Goal: Complete application form

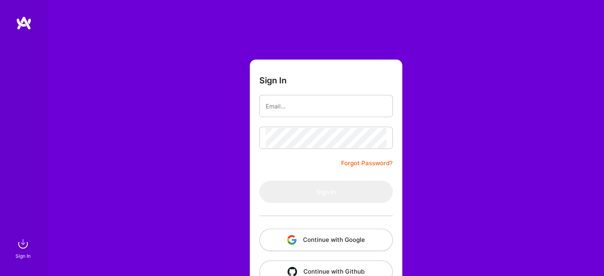
click at [327, 241] on button "Continue with Google" at bounding box center [326, 240] width 134 height 22
click at [319, 236] on button "Continue with Google" at bounding box center [326, 240] width 134 height 22
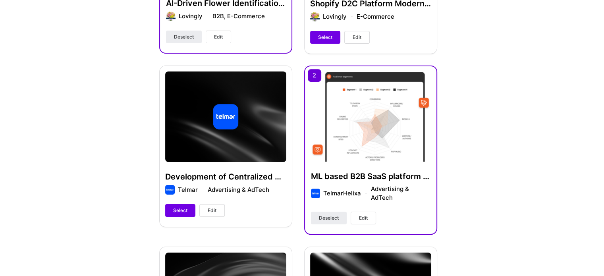
scroll to position [518, 0]
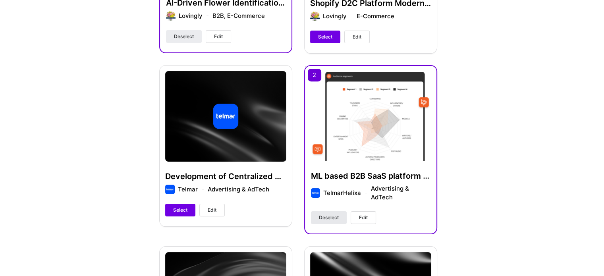
click at [323, 219] on span "Deselect" at bounding box center [329, 217] width 20 height 7
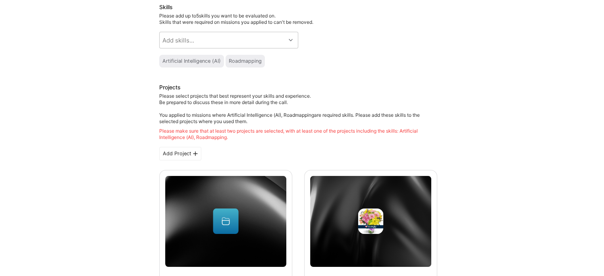
scroll to position [73, 0]
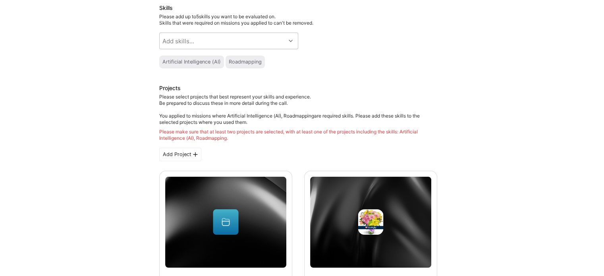
click at [175, 139] on div "Please make sure that at least two projects are selected, with at least one of …" at bounding box center [298, 135] width 278 height 13
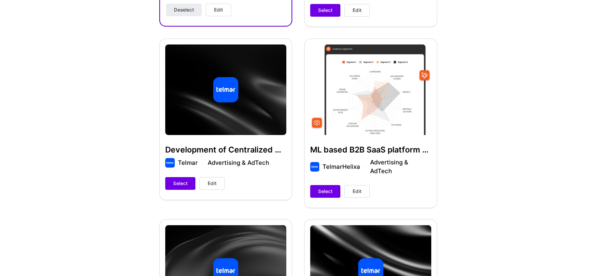
scroll to position [561, 0]
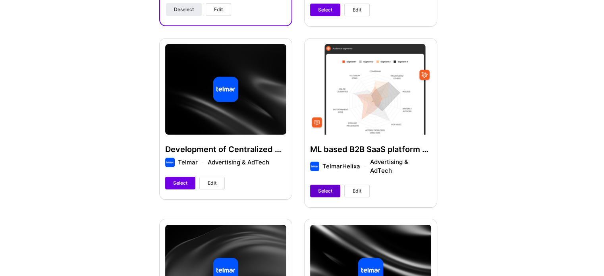
click at [326, 188] on button "Select" at bounding box center [325, 191] width 30 height 13
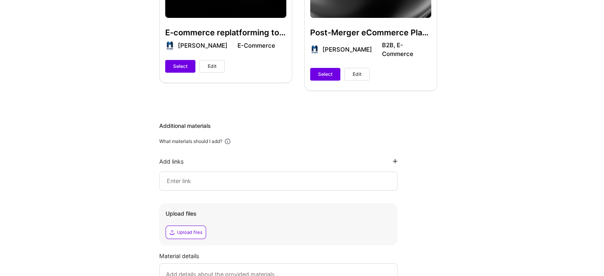
scroll to position [1307, 0]
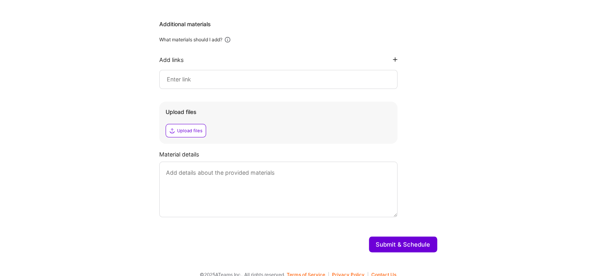
click at [415, 236] on button "Submit & Schedule" at bounding box center [403, 244] width 68 height 16
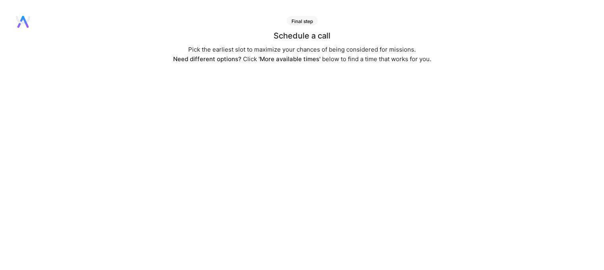
scroll to position [95, 0]
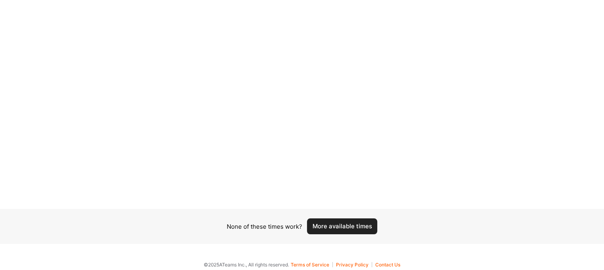
scroll to position [95, 0]
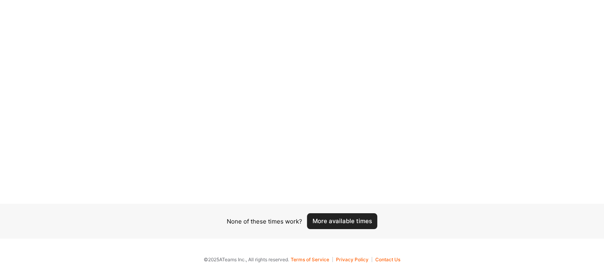
click at [341, 219] on button "More available times" at bounding box center [342, 221] width 70 height 16
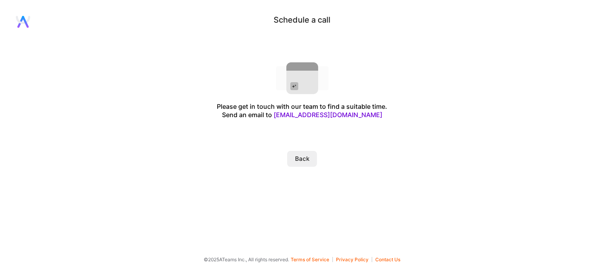
scroll to position [0, 0]
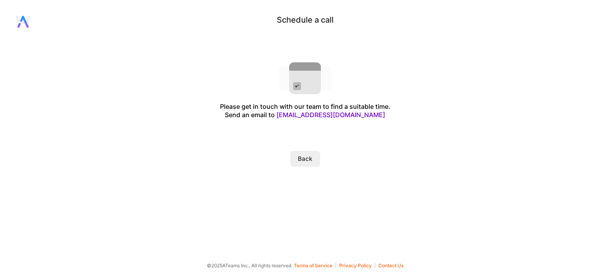
click at [303, 157] on button "Back" at bounding box center [305, 159] width 30 height 16
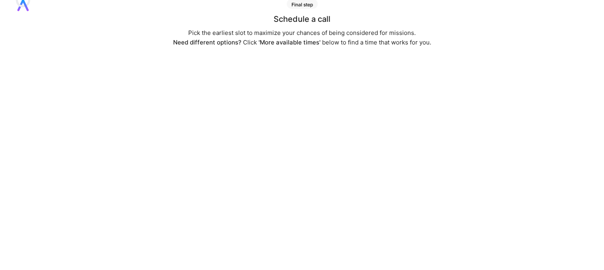
scroll to position [95, 0]
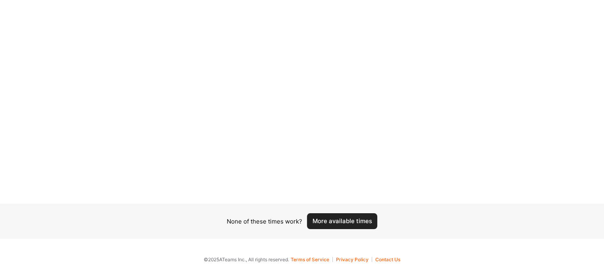
click at [337, 226] on button "More available times" at bounding box center [342, 221] width 70 height 16
